Goal: Information Seeking & Learning: Understand process/instructions

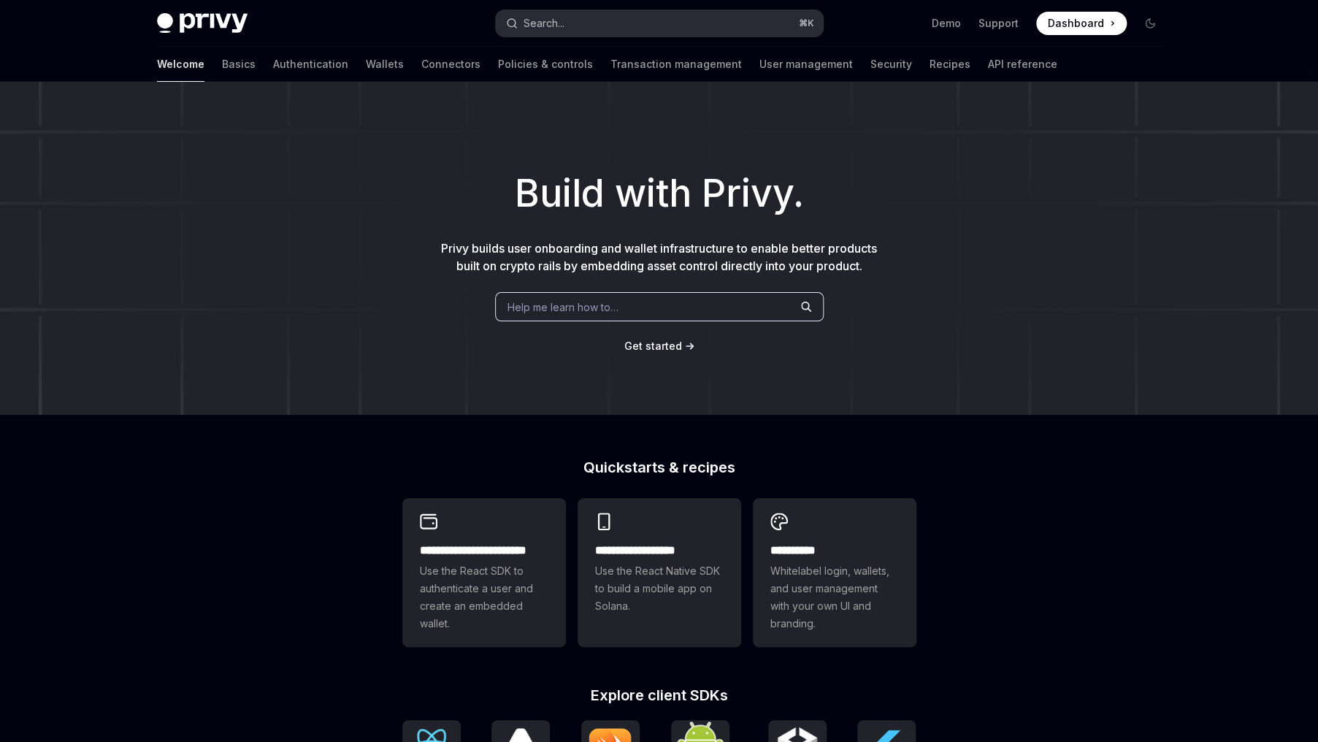
click at [704, 19] on button "Search... ⌘ K" at bounding box center [659, 23] width 327 height 26
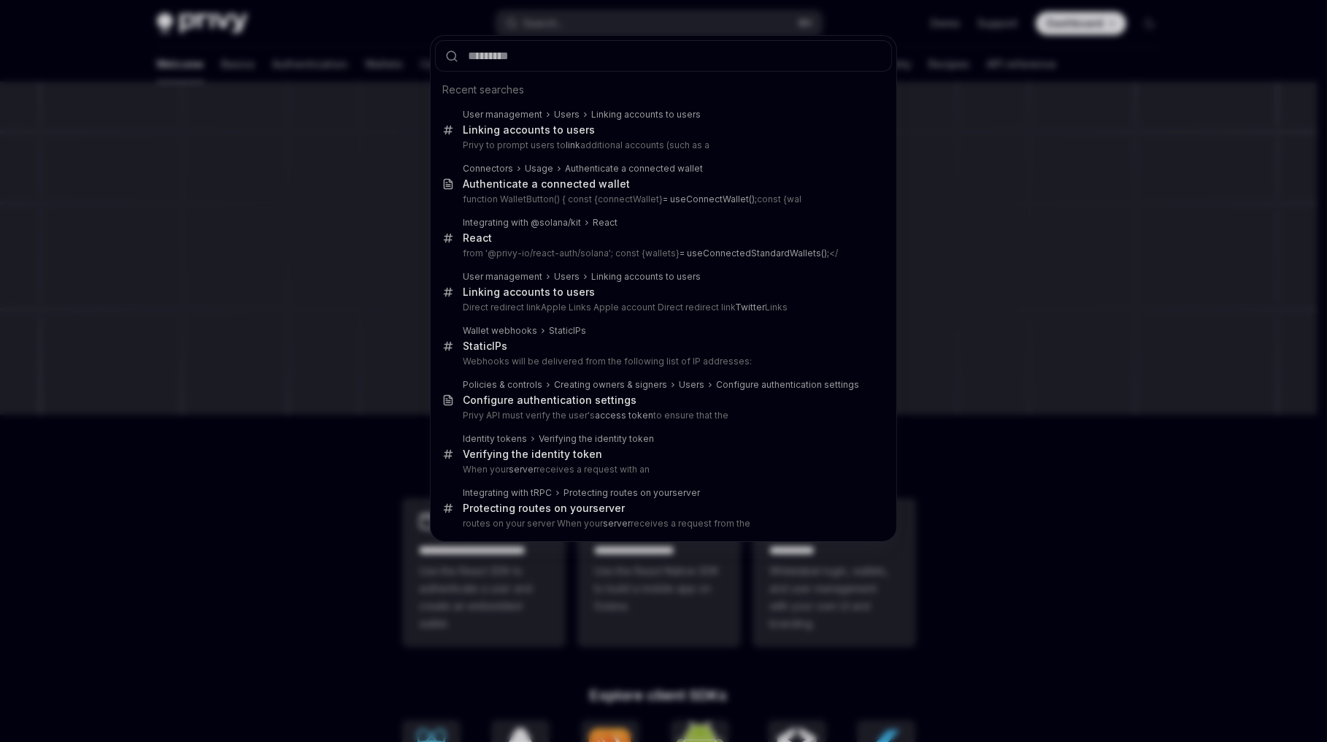
click at [704, 20] on div "Recent searches User management Users Linking accounts to users Link ing accoun…" at bounding box center [663, 371] width 1327 height 742
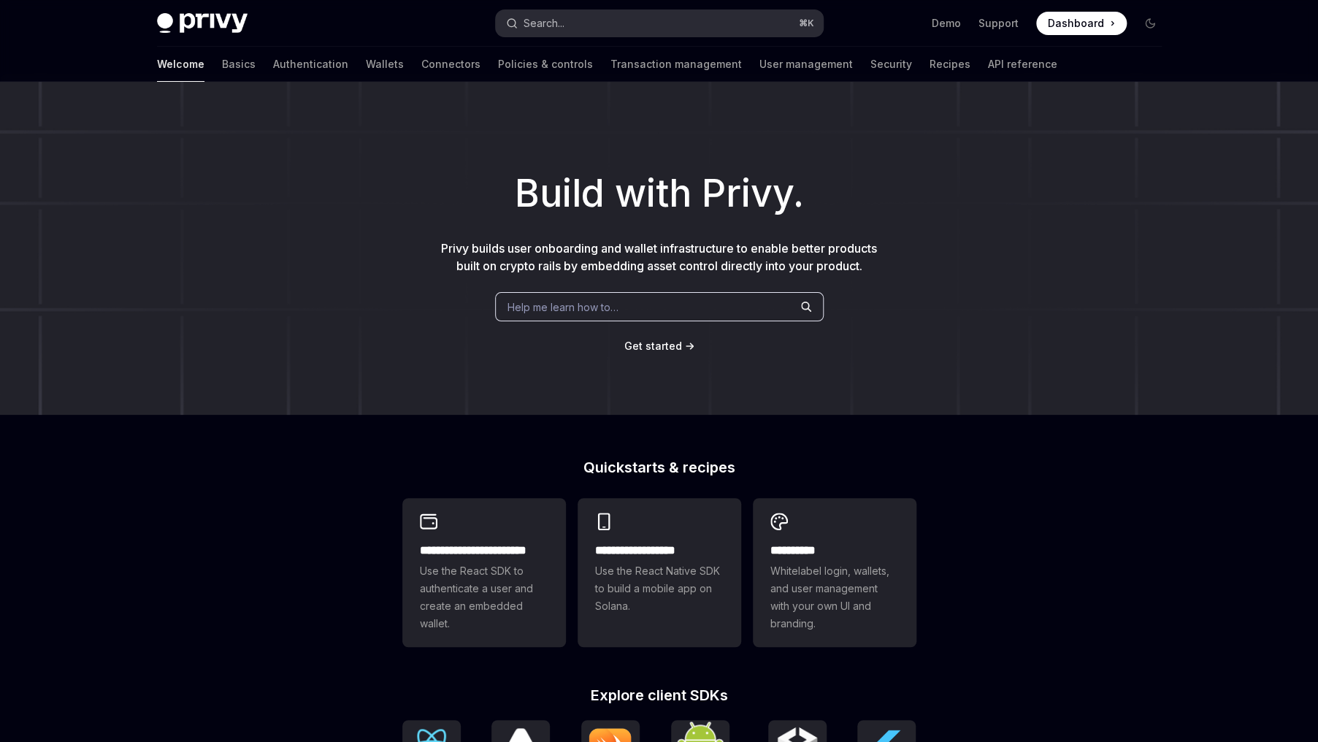
click at [799, 27] on span "⌘ K" at bounding box center [806, 24] width 15 height 12
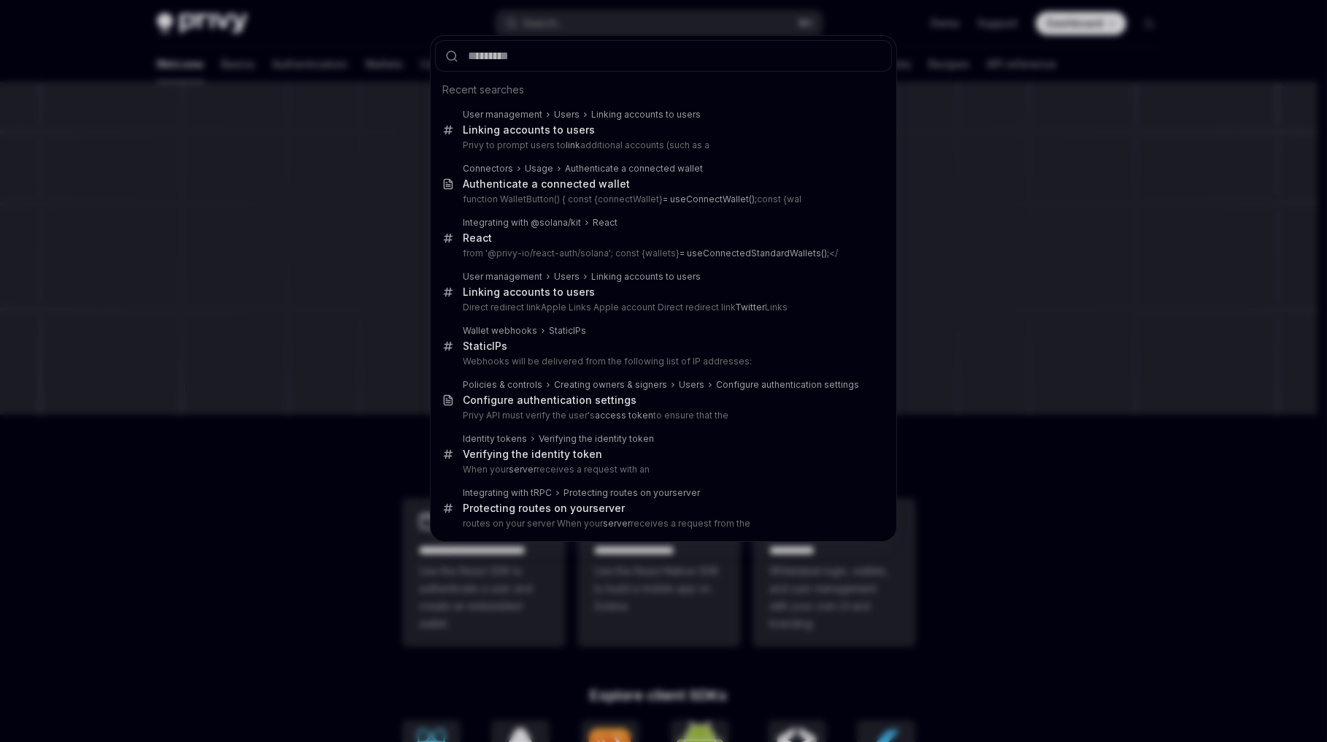
click at [337, 44] on div "Recent searches User management Users Linking accounts to users Link ing accoun…" at bounding box center [663, 371] width 1327 height 742
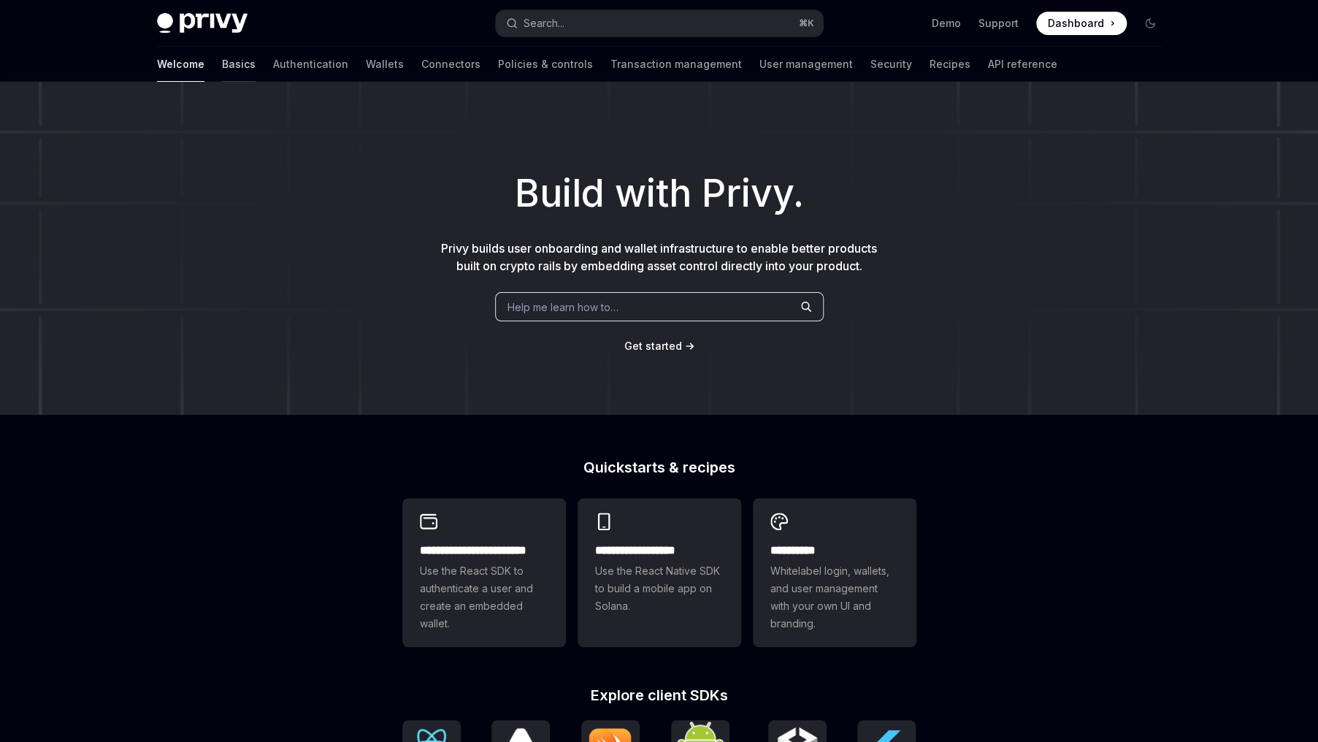
click at [222, 61] on link "Basics" at bounding box center [239, 64] width 34 height 35
type textarea "*"
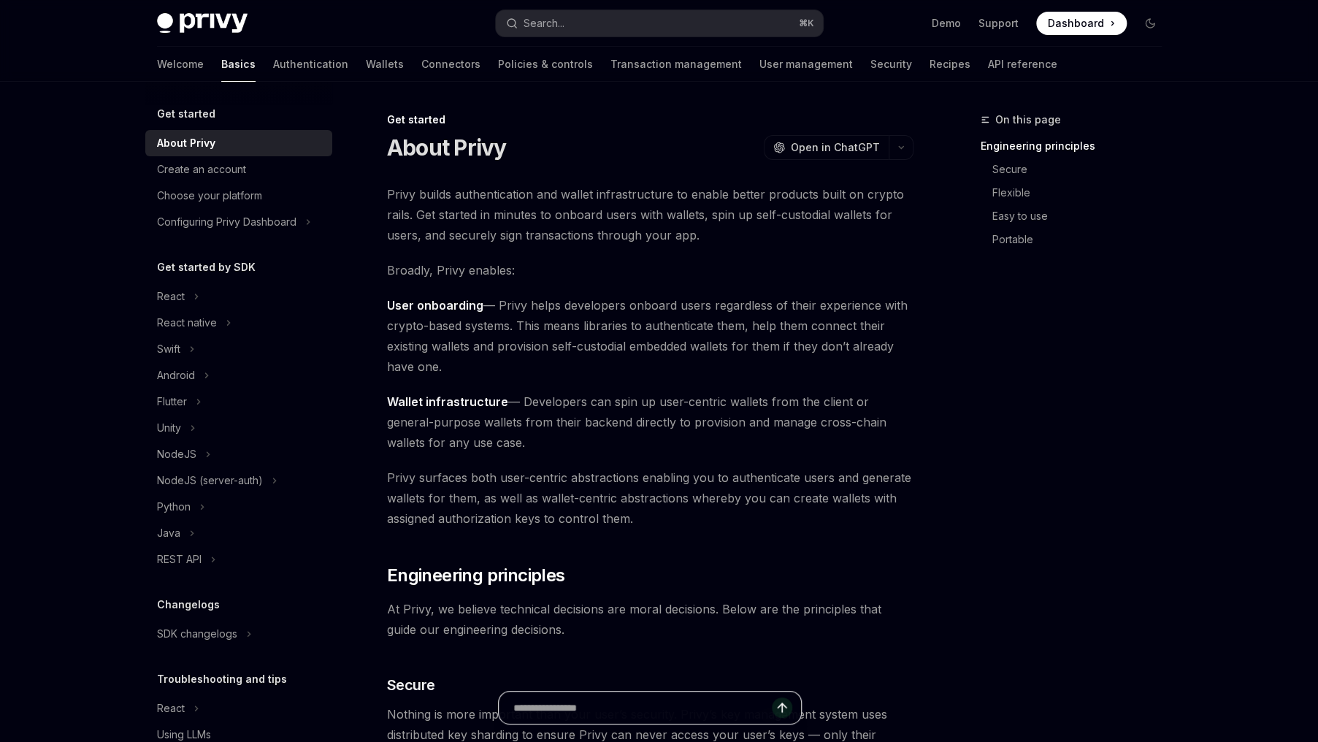
click at [604, 713] on input "text" at bounding box center [642, 707] width 258 height 32
type input "**********"
type textarea "*"
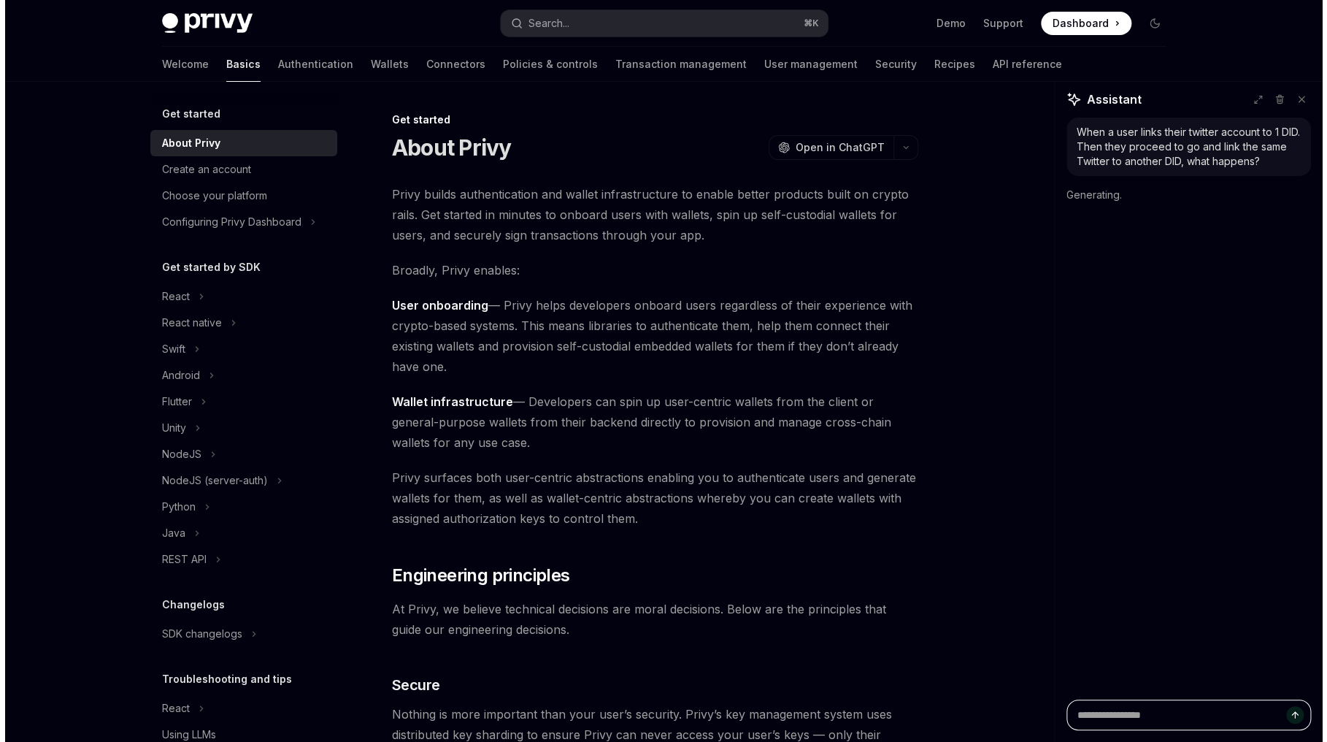
scroll to position [0, 0]
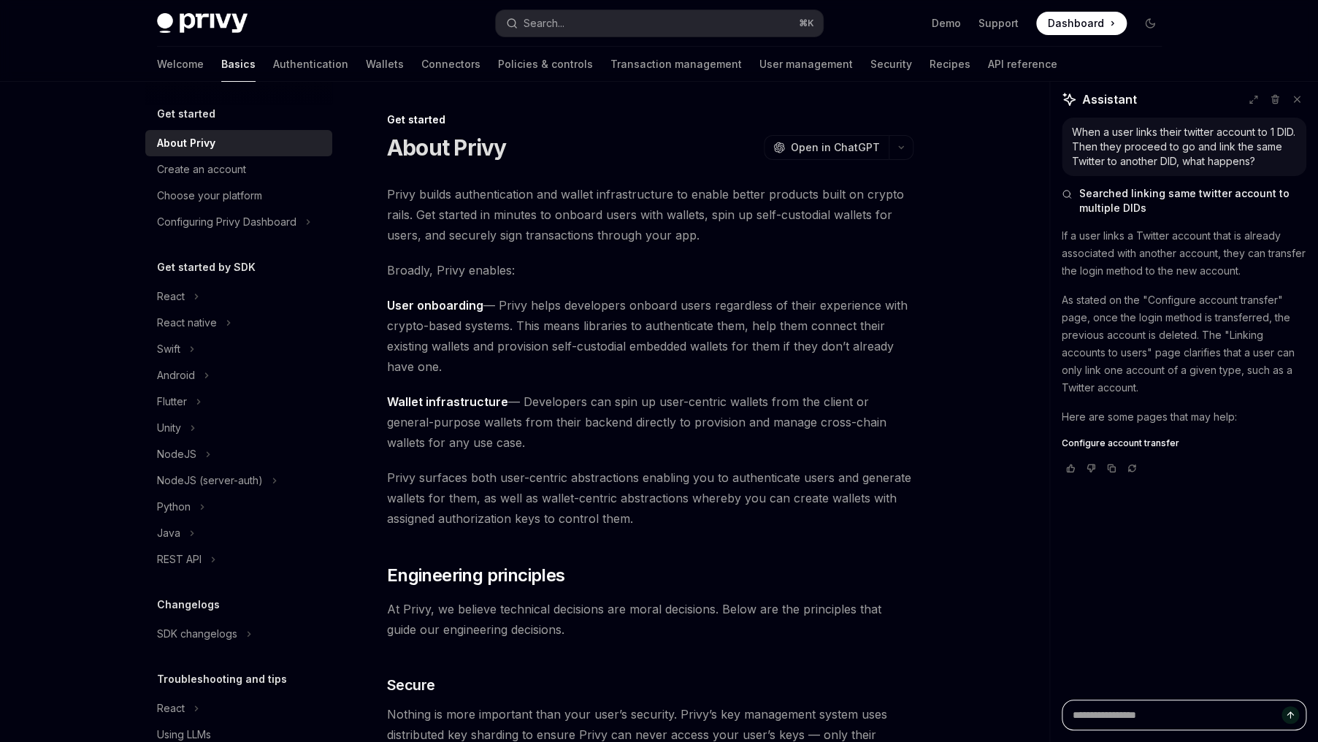
type textarea "*"
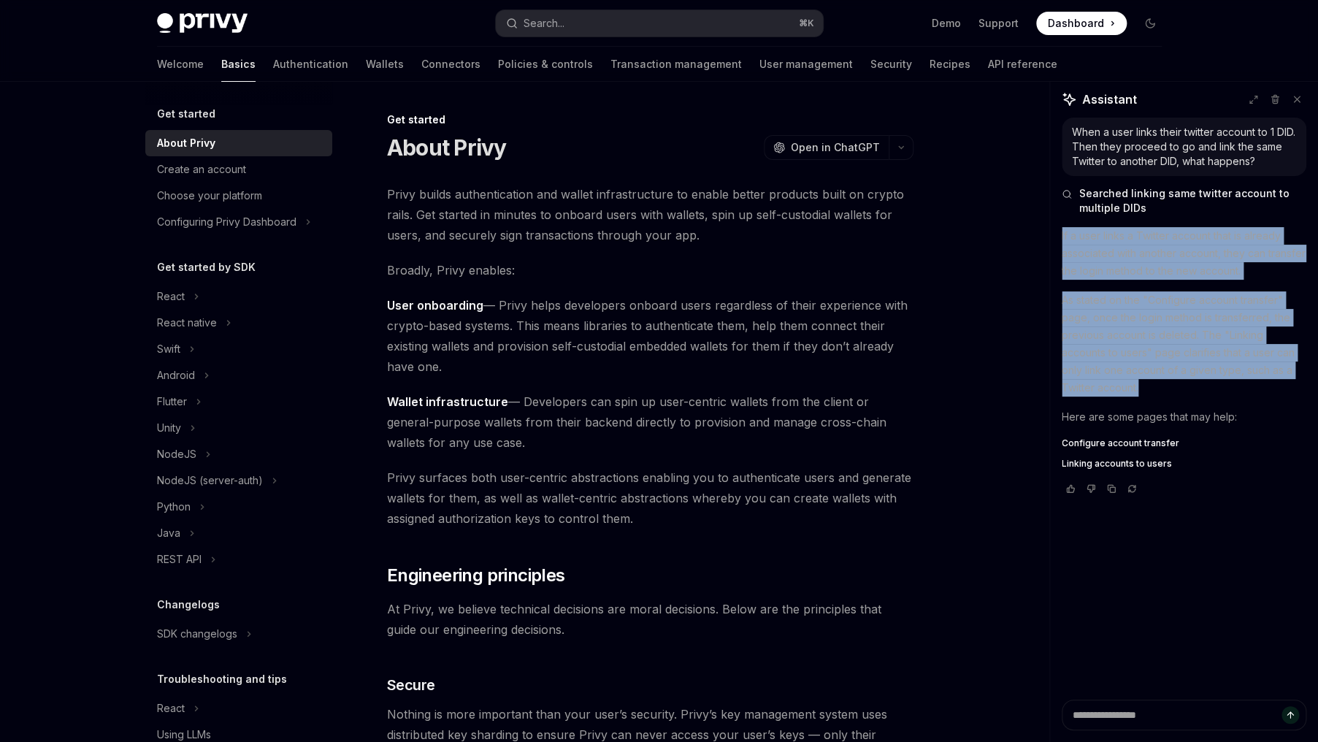
drag, startPoint x: 1179, startPoint y: 388, endPoint x: 1054, endPoint y: 231, distance: 201.1
click at [1054, 231] on div "When a user links their twitter account to 1 DID. Then they proceed to go and l…" at bounding box center [1184, 409] width 268 height 582
copy div "If a user links a Twitter account that is already associated with another accou…"
click at [623, 15] on button "Search... ⌘ K" at bounding box center [659, 23] width 327 height 26
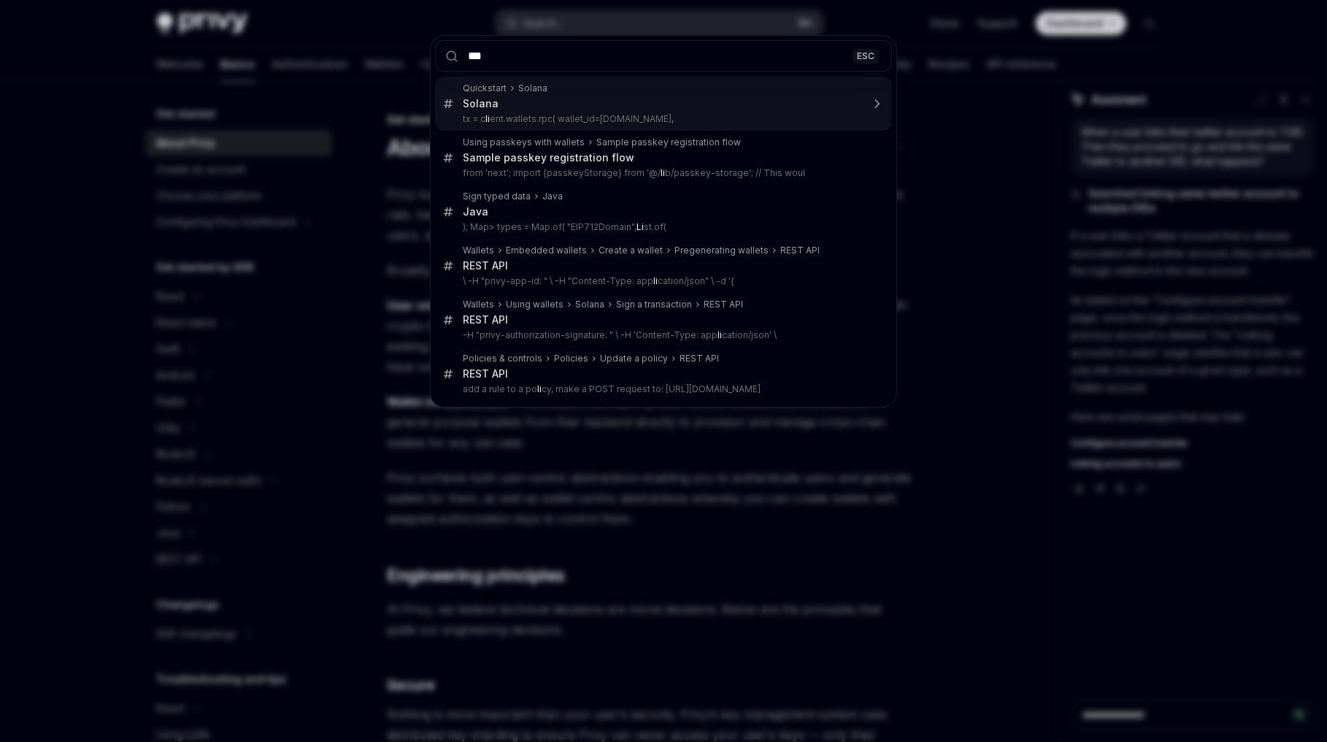
type input "****"
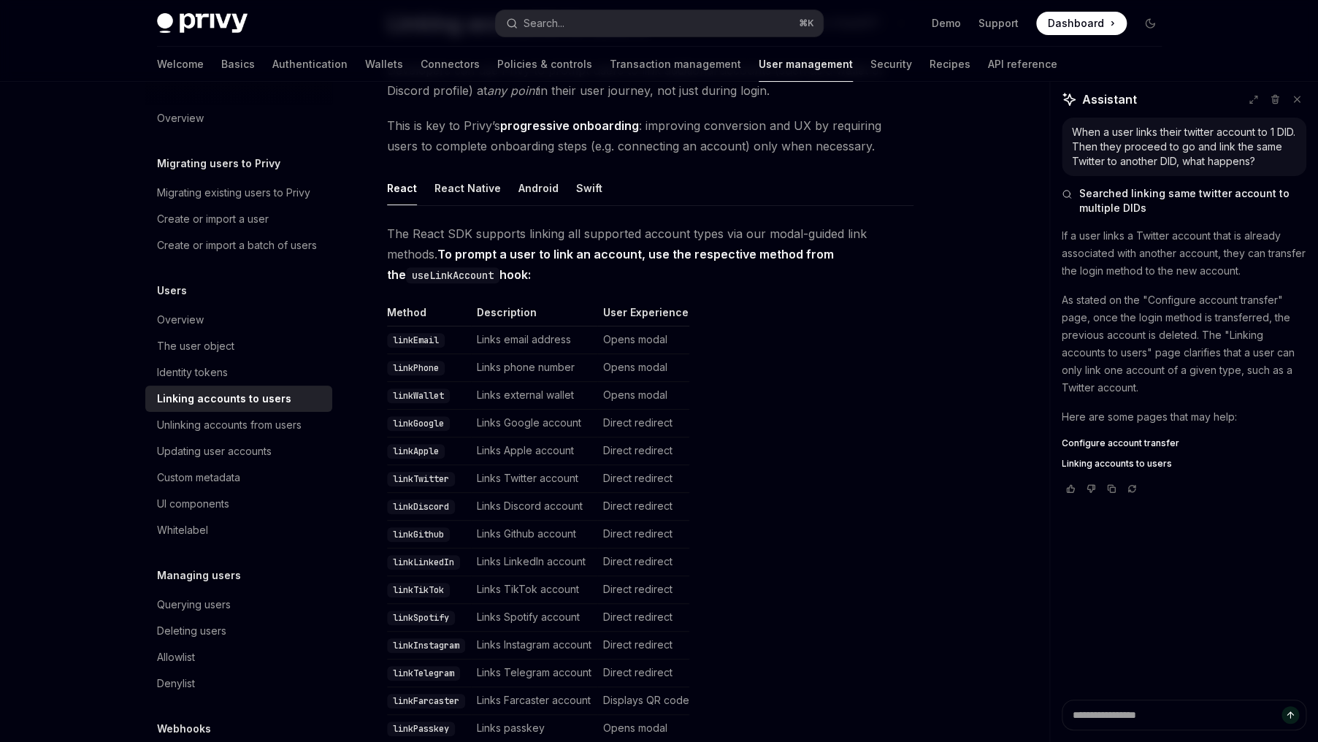
scroll to position [132, 0]
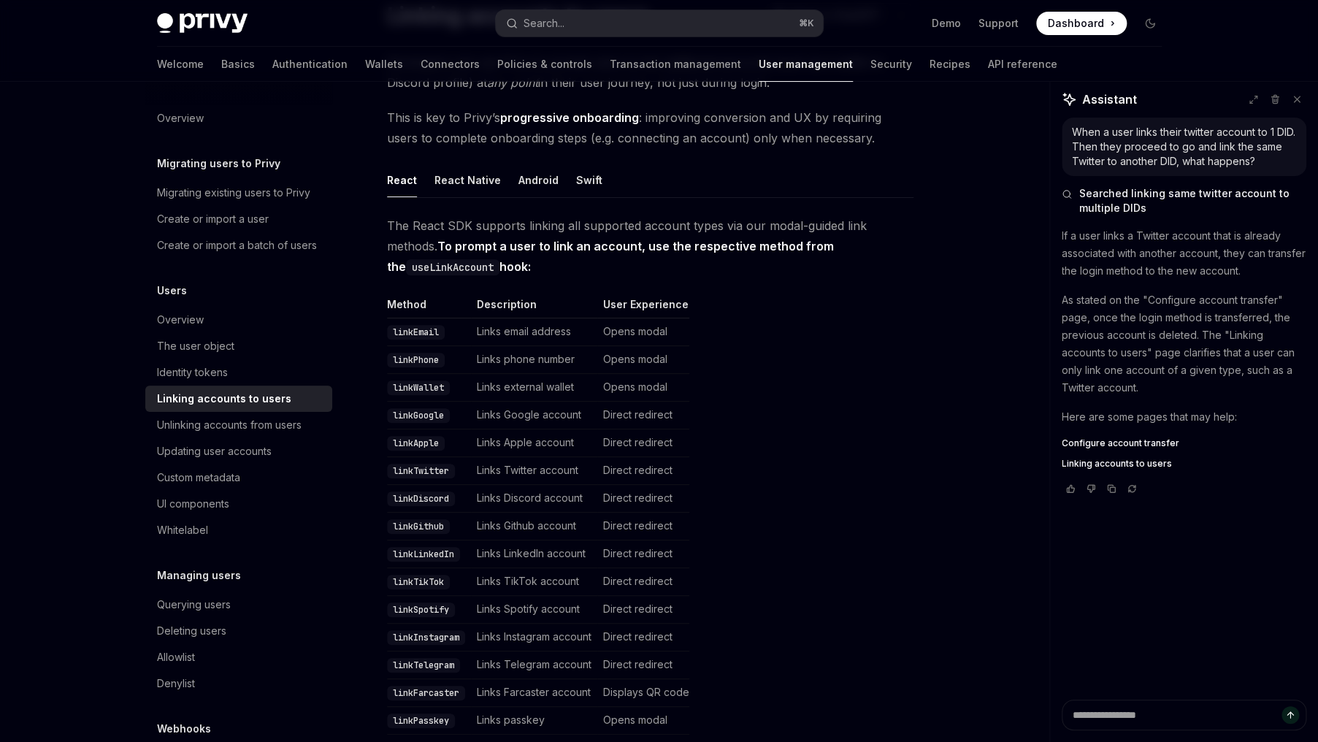
click at [404, 472] on code "linkTwitter" at bounding box center [421, 471] width 68 height 15
drag, startPoint x: 389, startPoint y: 471, endPoint x: 661, endPoint y: 478, distance: 271.7
click at [661, 478] on tr "linkTwitter Links Twitter account Direct redirect" at bounding box center [538, 471] width 302 height 28
copy tr "linkTwitter Links Twitter account Direct redirect"
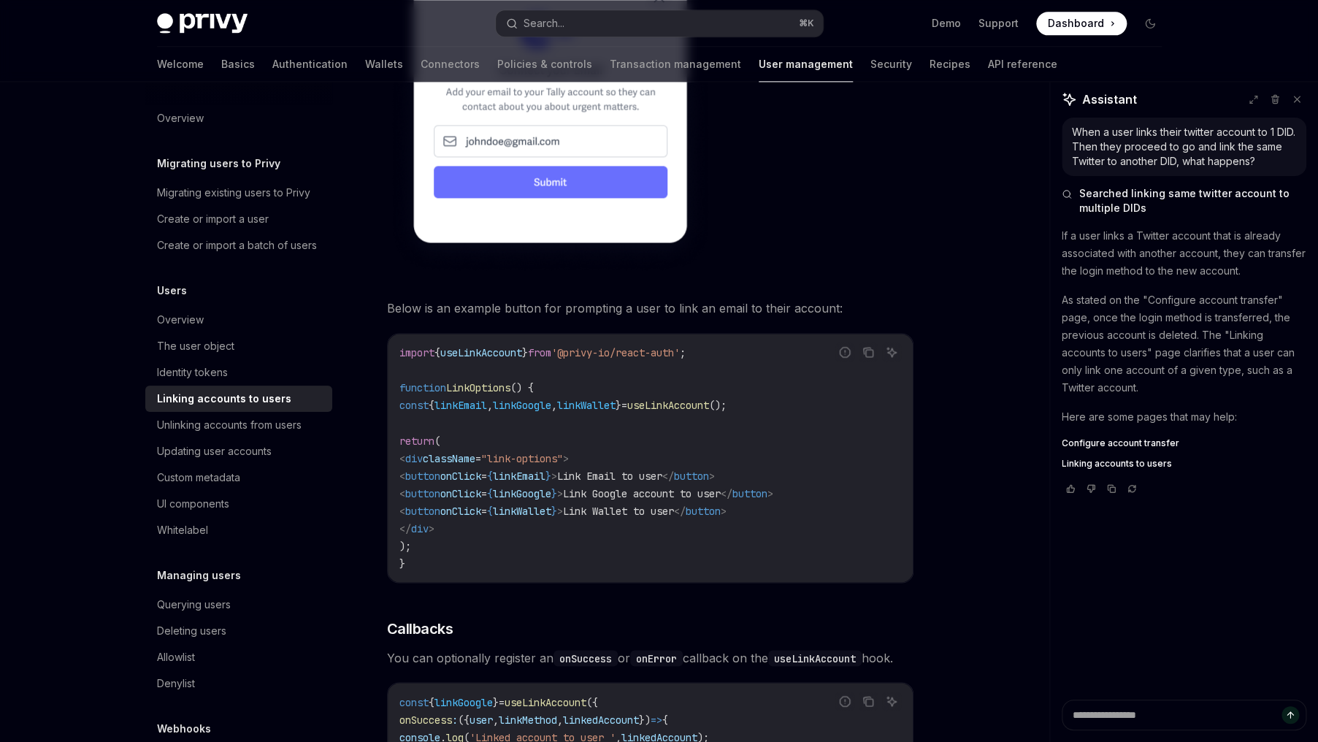
scroll to position [1037, 0]
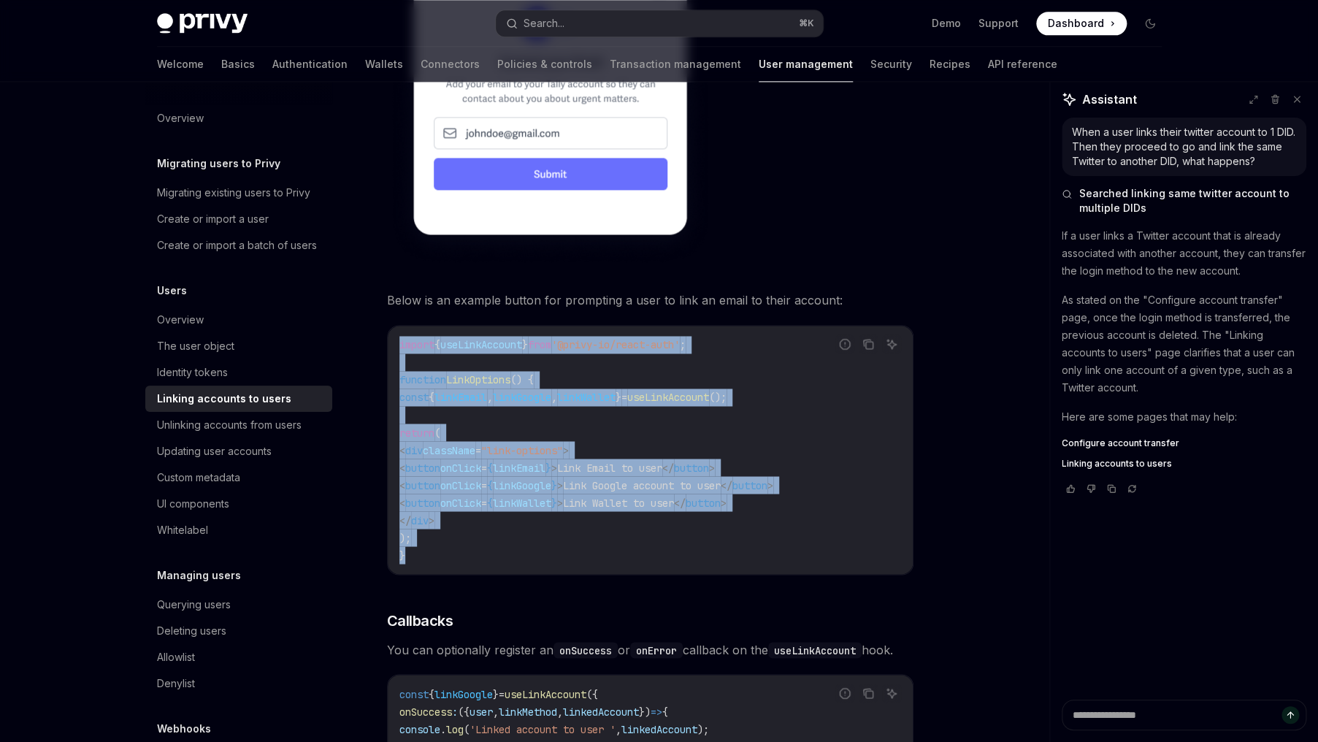
drag, startPoint x: 449, startPoint y: 560, endPoint x: 357, endPoint y: 342, distance: 236.2
click at [357, 342] on div "Users Linking accounts to users OpenAI Open in ChatGPT OpenAI Open in ChatGPT D…" at bounding box center [513, 203] width 806 height 2258
copy code "import { useLinkAccount } from '@privy-io/react-auth' ; function LinkOptions ()…"
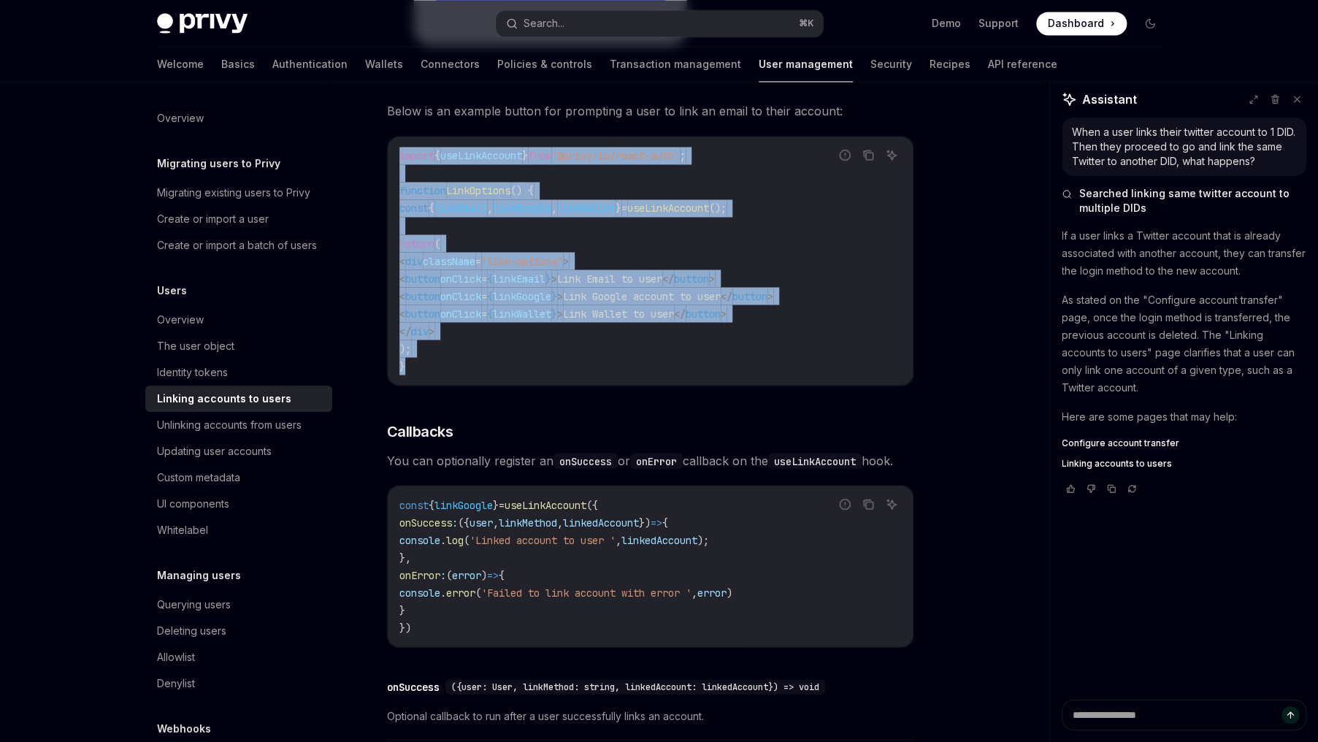
scroll to position [1382, 0]
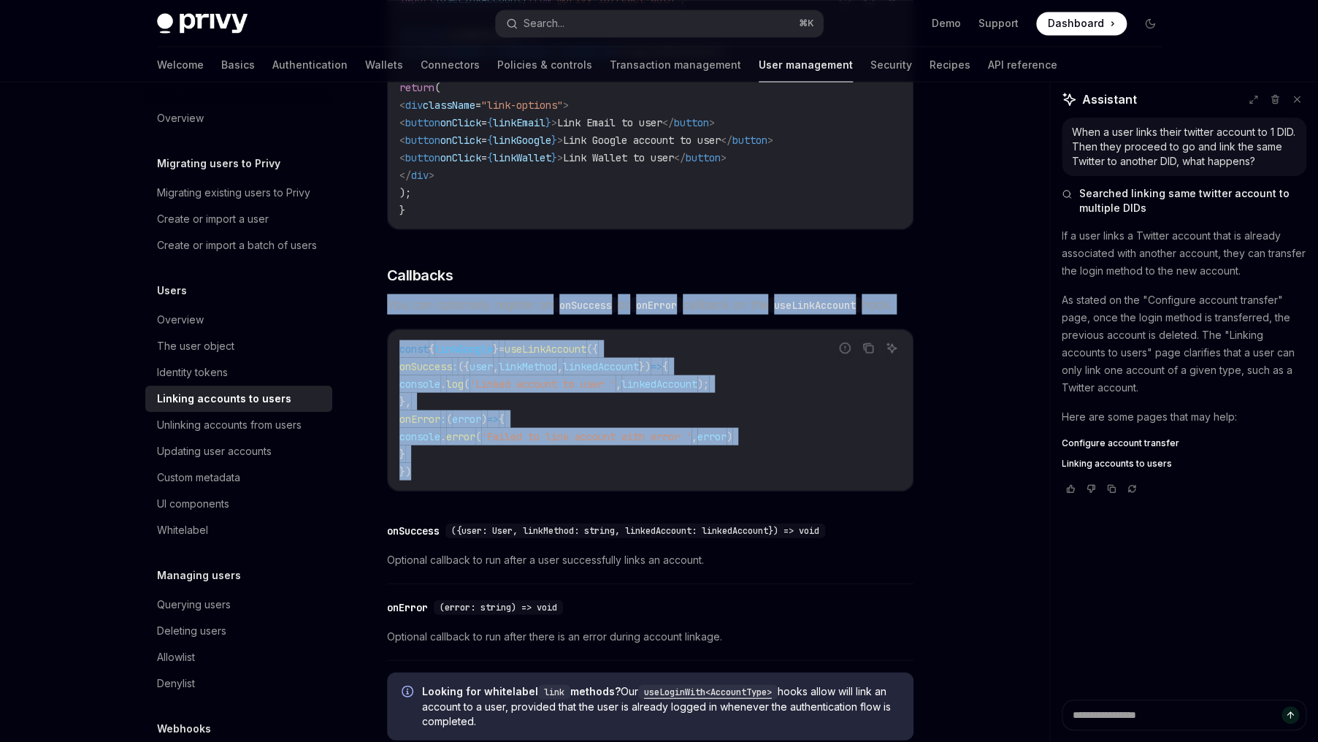
drag, startPoint x: 532, startPoint y: 502, endPoint x: 380, endPoint y: 285, distance: 265.1
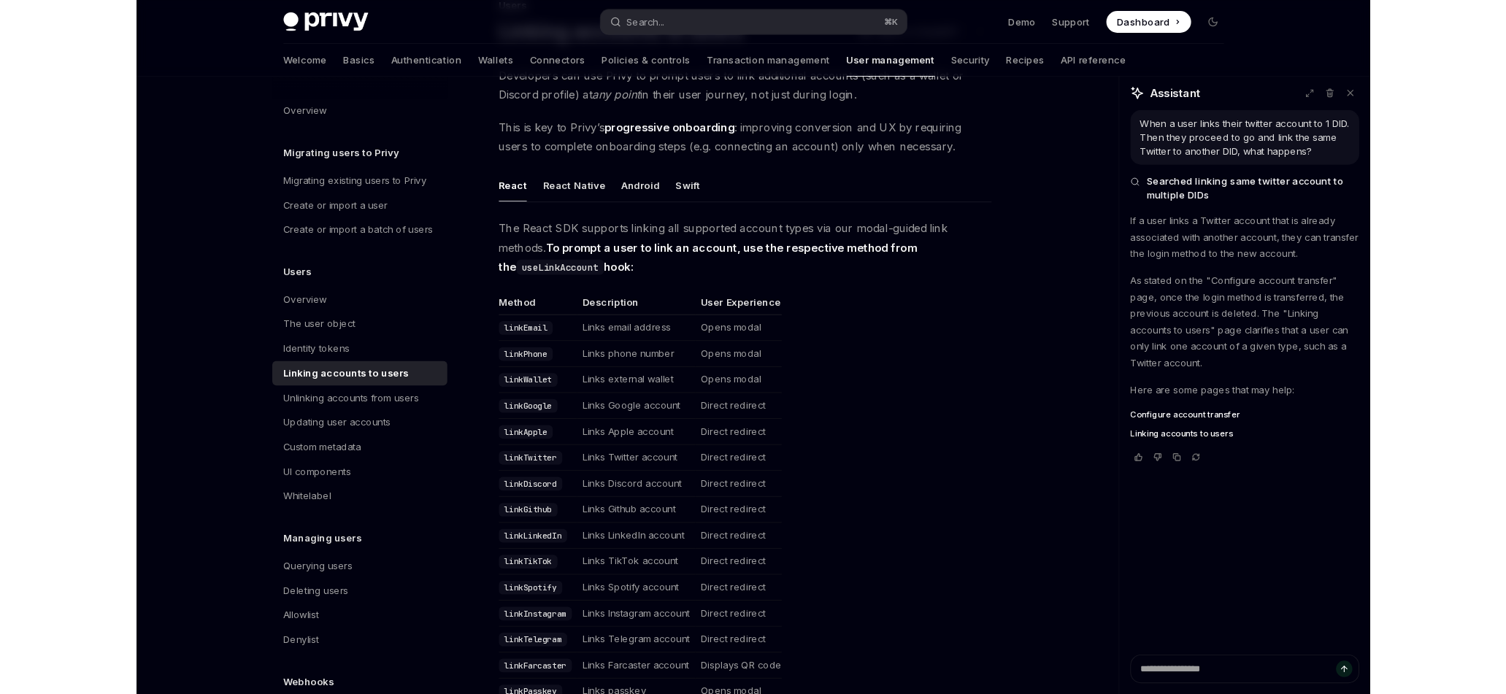
scroll to position [0, 0]
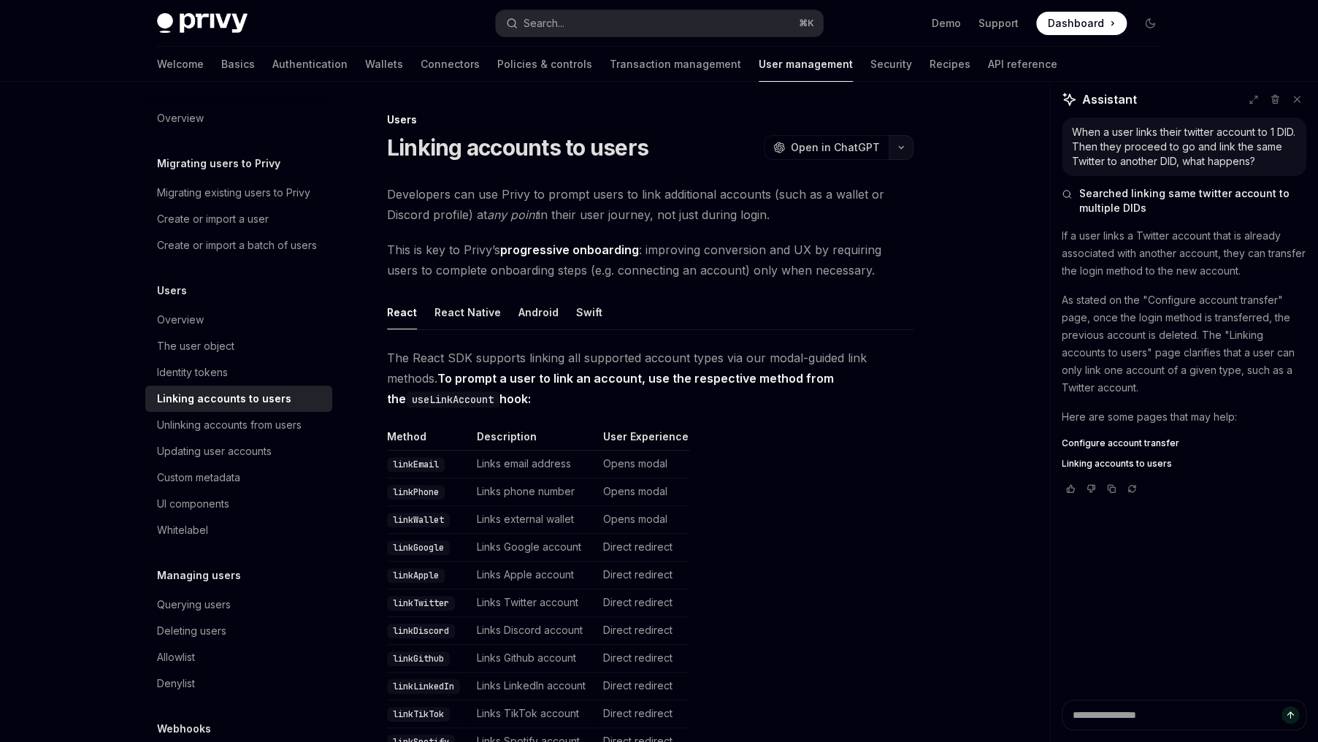
click at [902, 146] on icon "button" at bounding box center [901, 148] width 18 height 6
click at [828, 245] on div "Copy page" at bounding box center [831, 248] width 142 height 15
type textarea "*"
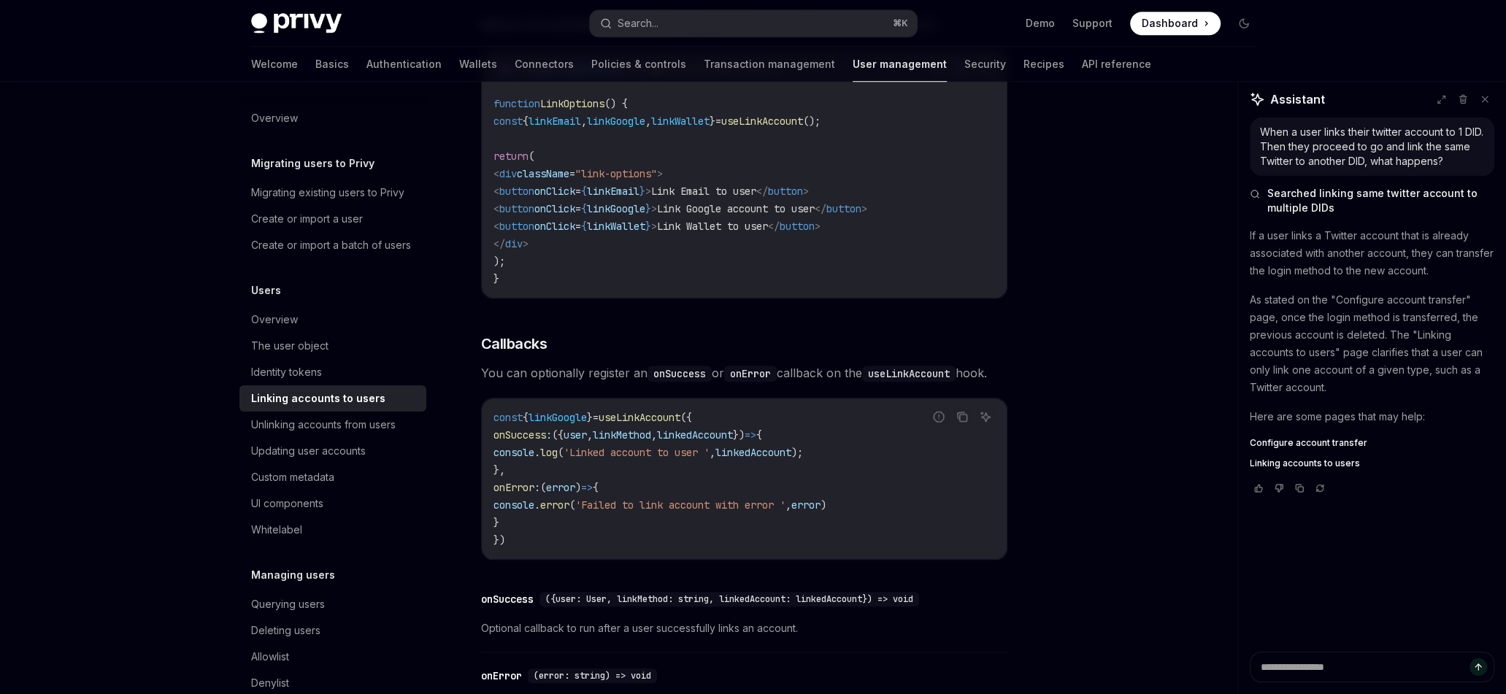
scroll to position [1304, 0]
